Goal: Find specific page/section: Find specific page/section

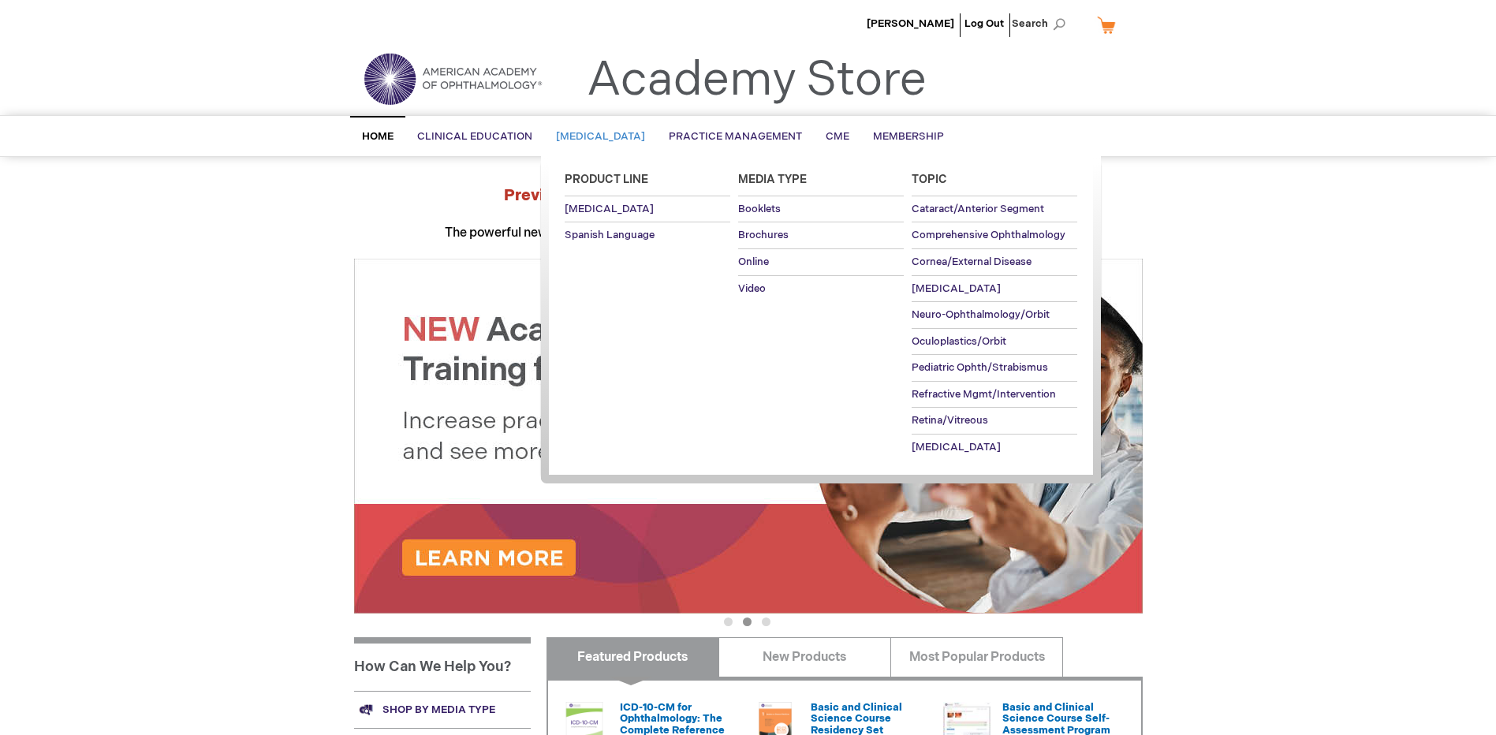
click at [642, 139] on span "[MEDICAL_DATA]" at bounding box center [600, 136] width 89 height 13
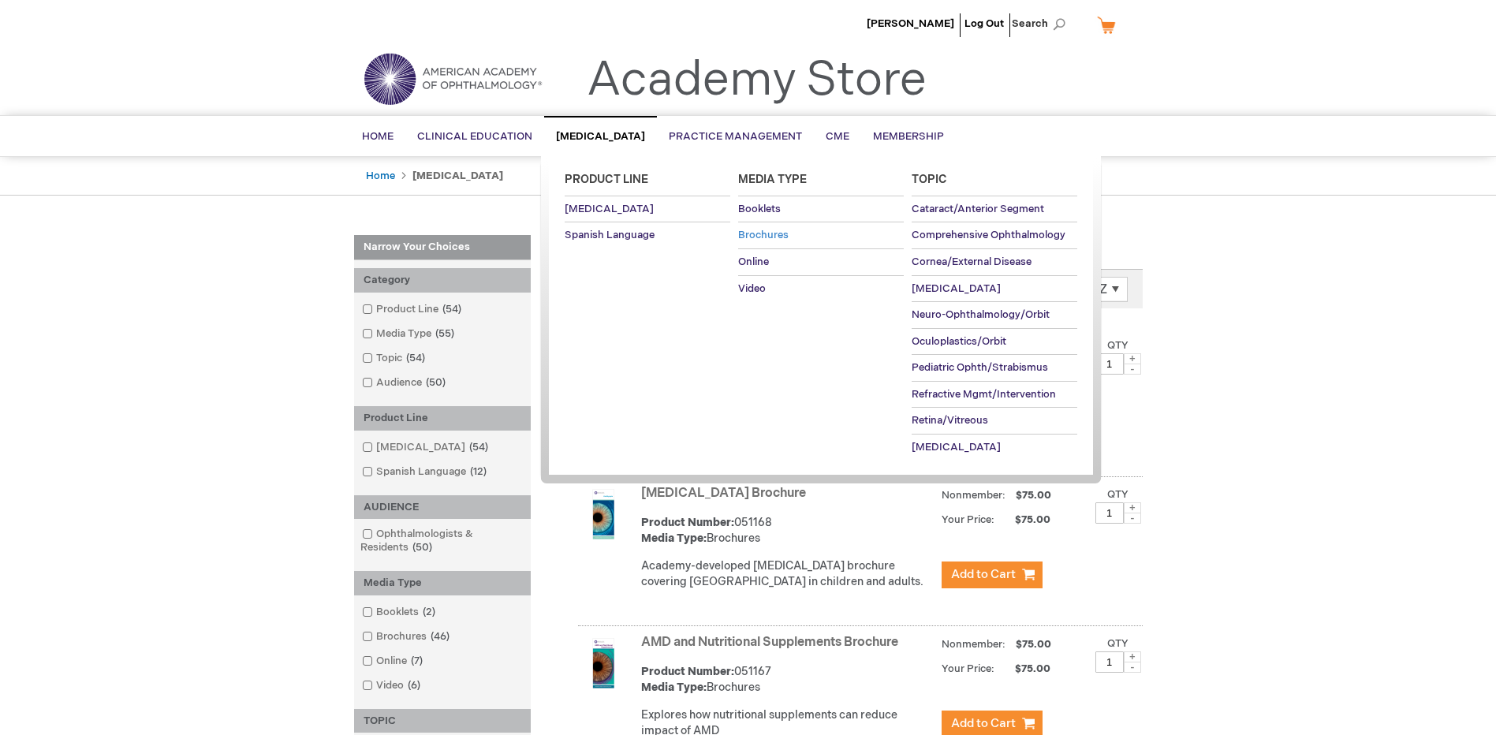
click at [766, 229] on span "Brochures" at bounding box center [763, 235] width 50 height 13
